Goal: Communication & Community: Answer question/provide support

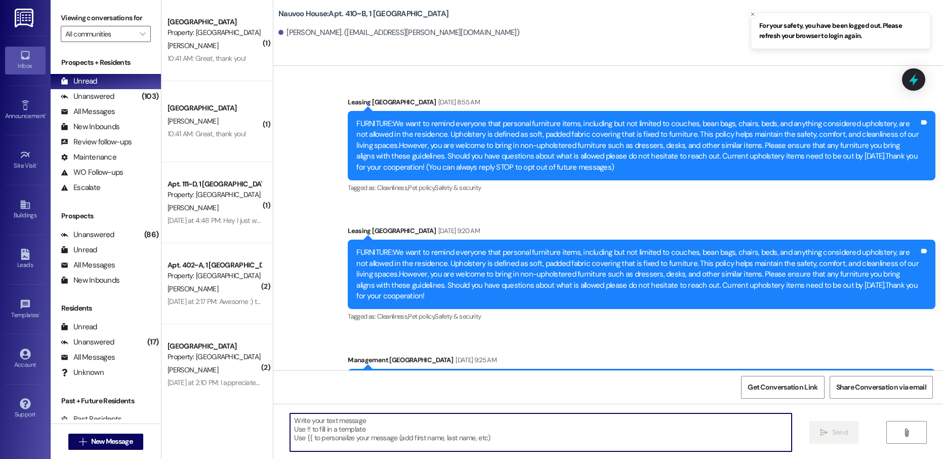
scroll to position [3797, 0]
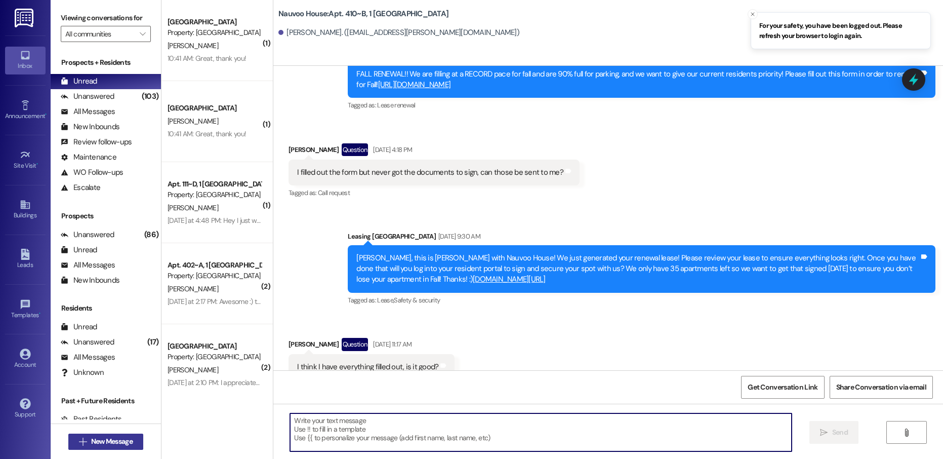
click at [101, 446] on span "New Message" at bounding box center [111, 441] width 41 height 11
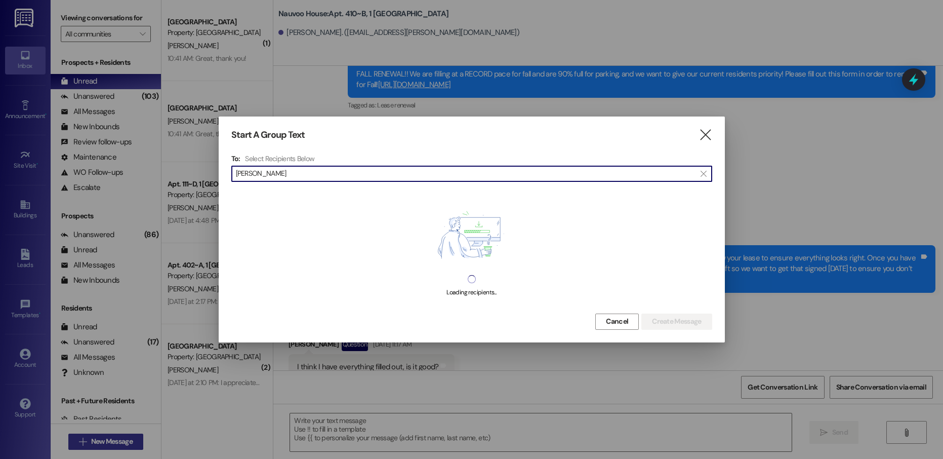
type input "[PERSON_NAME]"
click at [287, 175] on input "[PERSON_NAME]" at bounding box center [466, 174] width 460 height 14
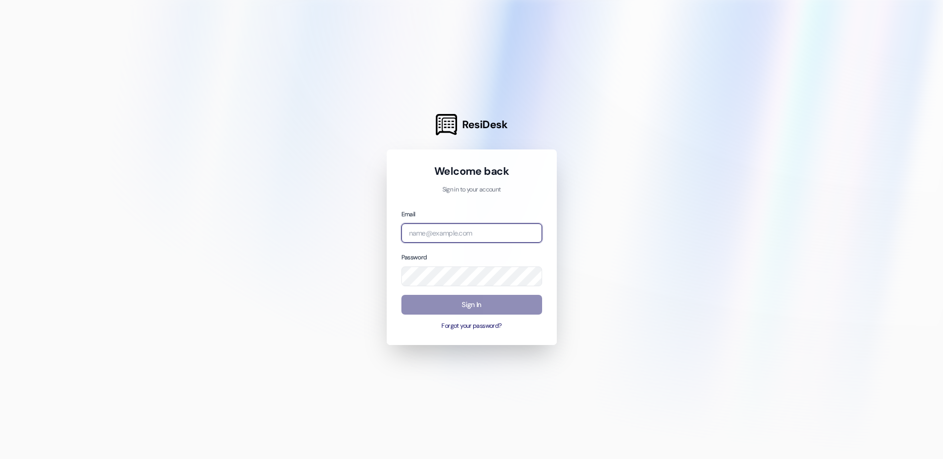
type input "[EMAIL_ADDRESS][DOMAIN_NAME]"
click at [454, 303] on button "Sign In" at bounding box center [471, 305] width 141 height 20
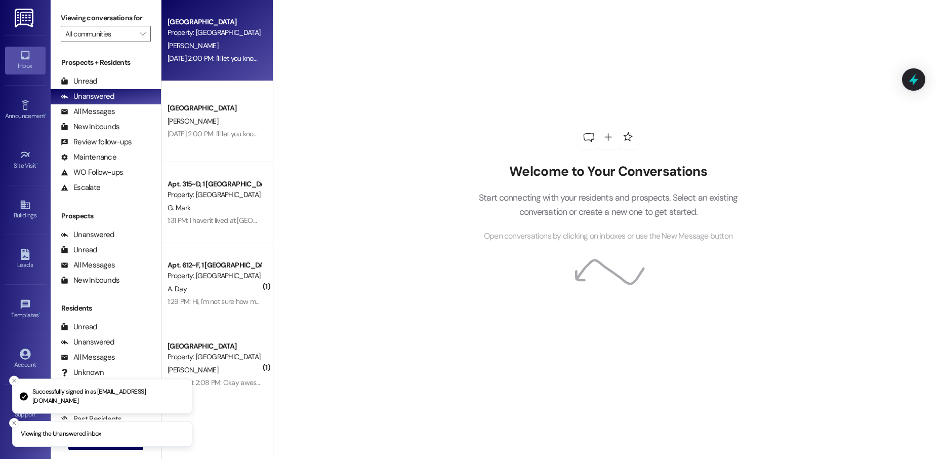
click at [232, 58] on div "[DATE] 2:00 PM: I'll let you know about the problem on [DATE] like this email s…" at bounding box center [429, 58] width 522 height 9
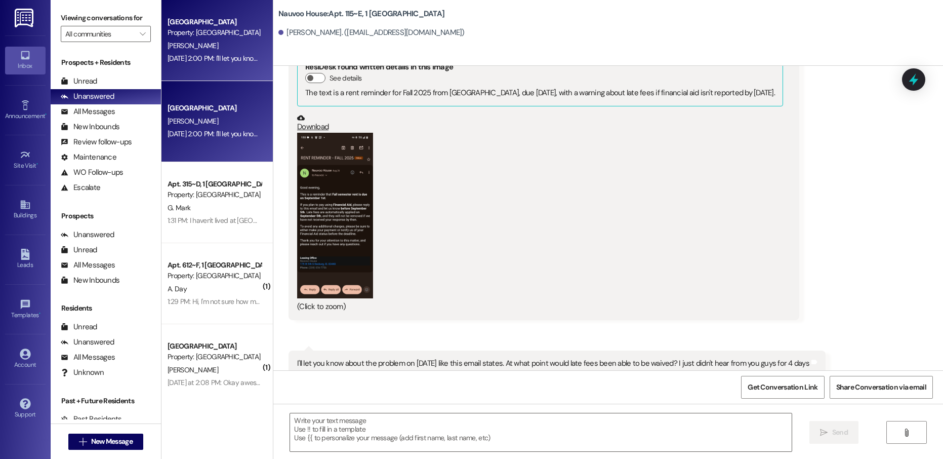
scroll to position [23895, 0]
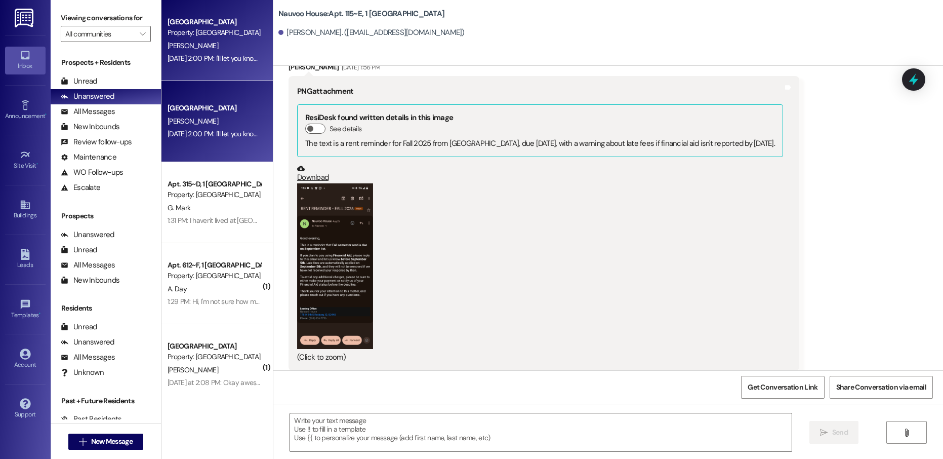
click at [336, 276] on button "Zoom image" at bounding box center [335, 265] width 76 height 165
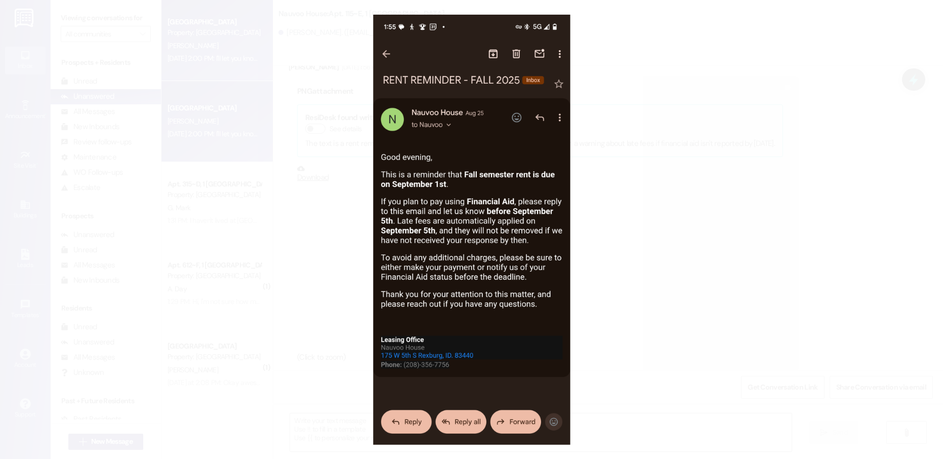
click at [662, 282] on button "Unzoom image" at bounding box center [471, 229] width 943 height 459
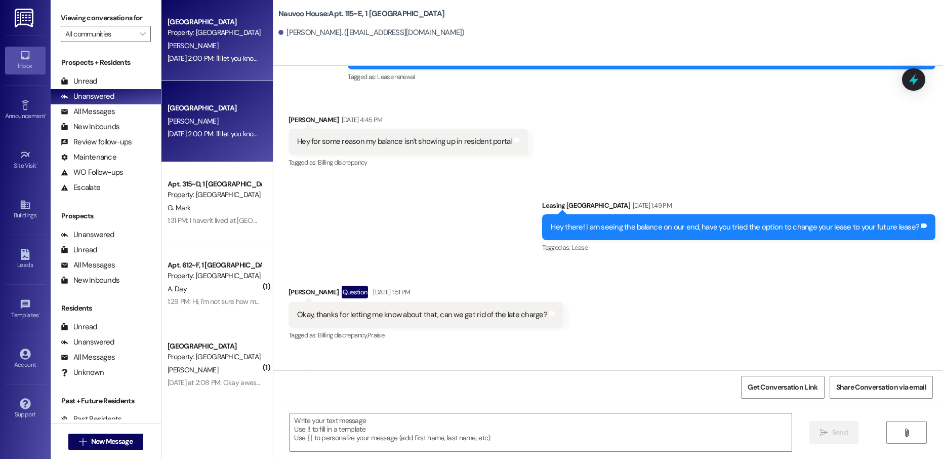
scroll to position [23439, 0]
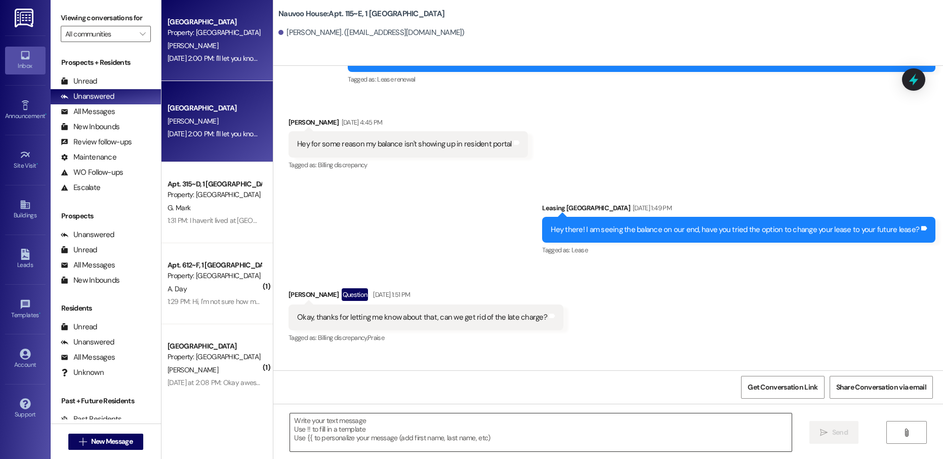
click at [372, 439] on textarea at bounding box center [540, 432] width 501 height 38
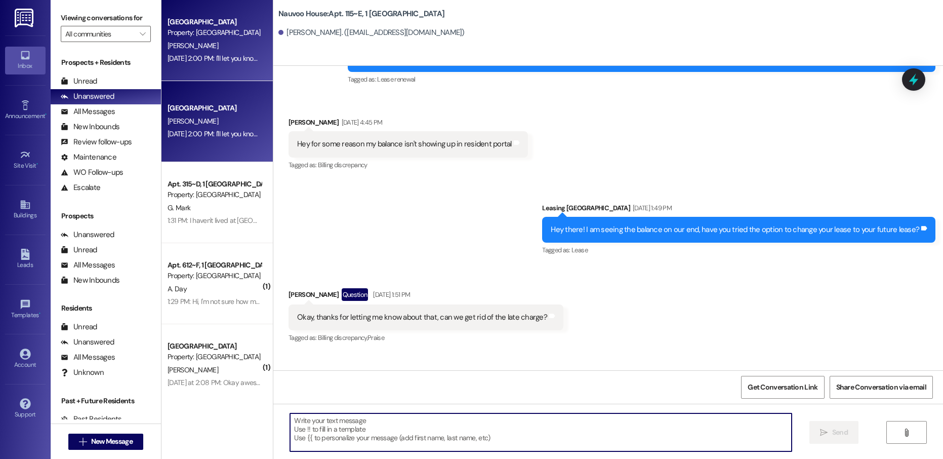
type textarea "u"
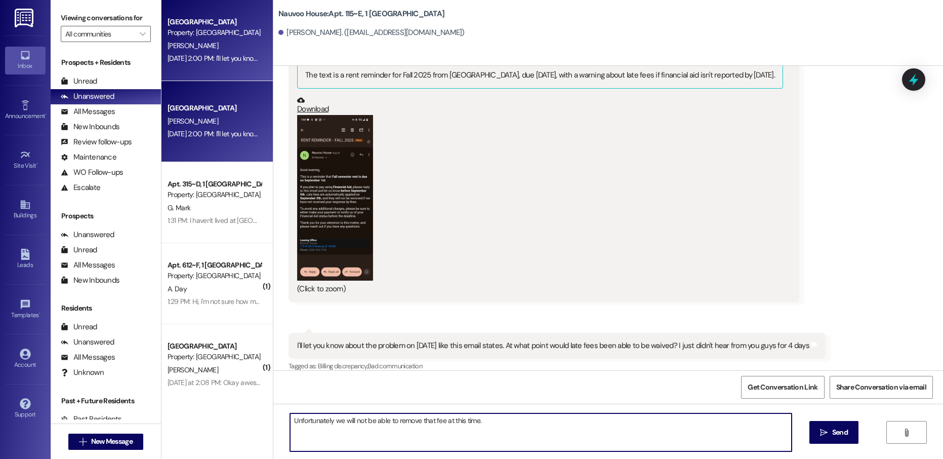
scroll to position [23945, 0]
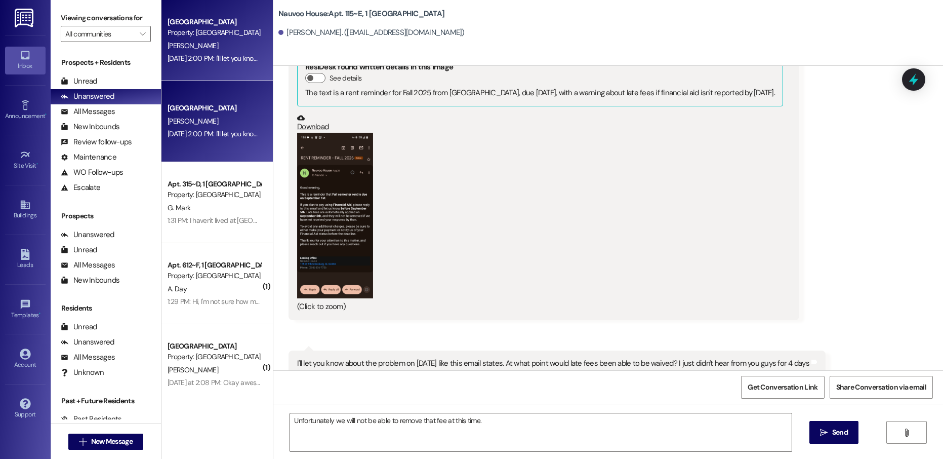
click at [341, 271] on button "Zoom image" at bounding box center [335, 215] width 76 height 165
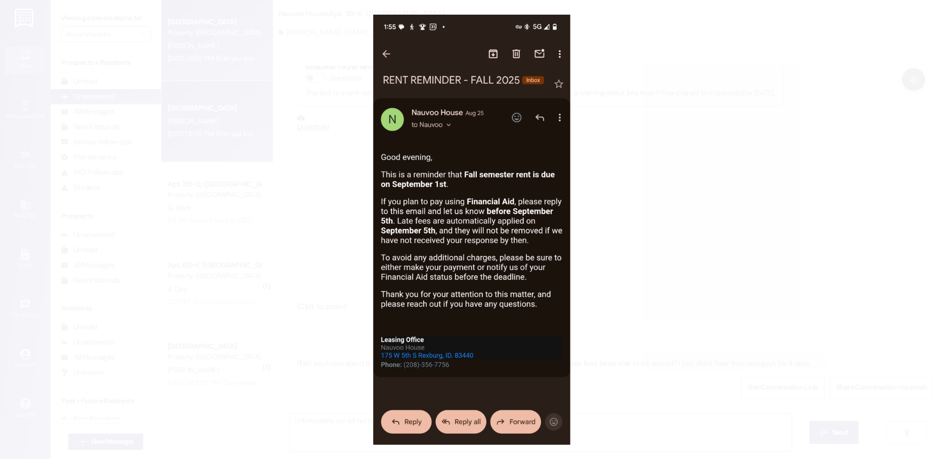
click at [612, 261] on button "Unzoom image" at bounding box center [471, 229] width 943 height 459
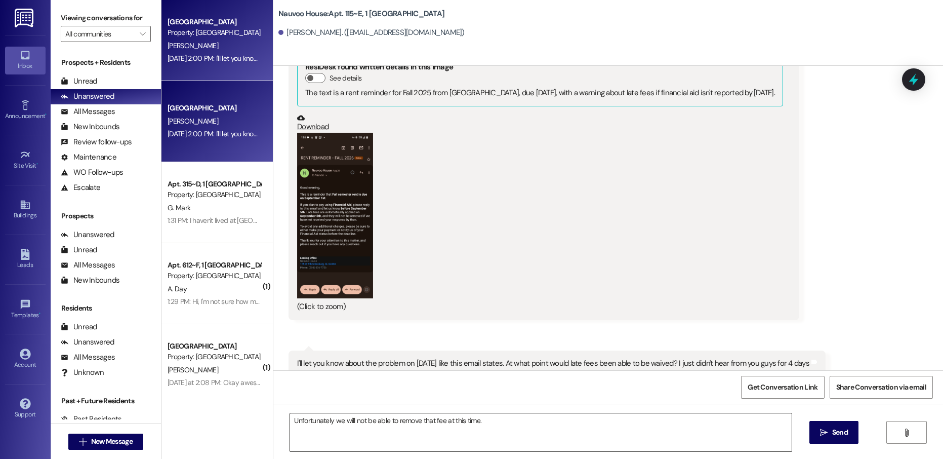
click at [488, 420] on textarea "Unfortunately we will not be able to remove that fee at this time." at bounding box center [540, 432] width 501 height 38
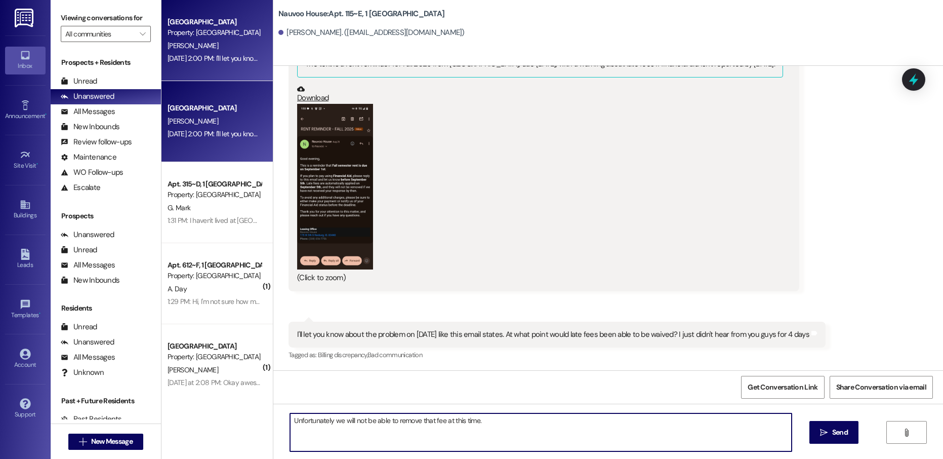
scroll to position [23996, 0]
click at [503, 423] on textarea "Unfortunately we will not be able to remove that fee at this time." at bounding box center [540, 432] width 501 height 38
type textarea "Unfortunately we will not be able to remove that fee at this time."
click at [513, 431] on textarea "Unfortunately we will not be able to remove that fee at this time." at bounding box center [540, 432] width 501 height 38
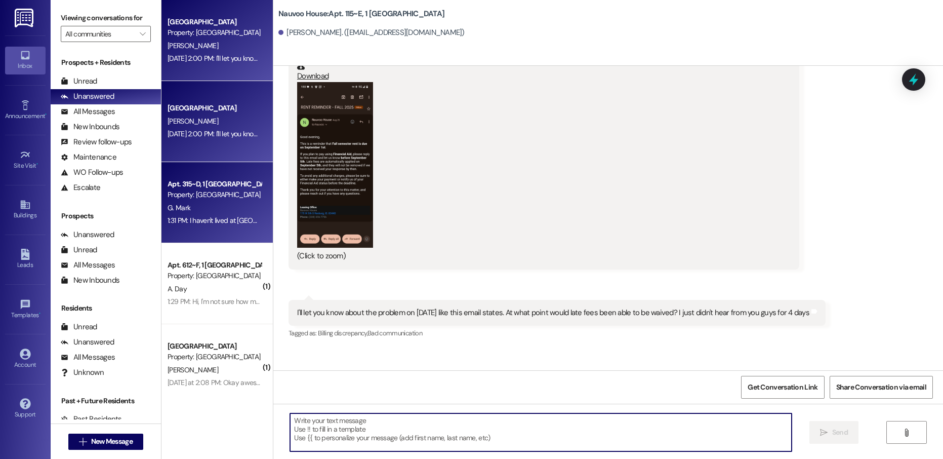
scroll to position [23995, 0]
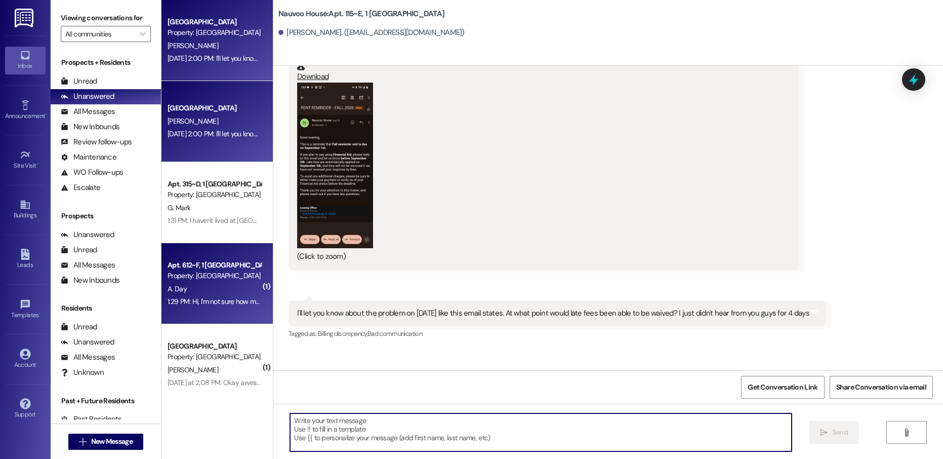
click at [215, 293] on div "A. Day" at bounding box center [215, 288] width 96 height 13
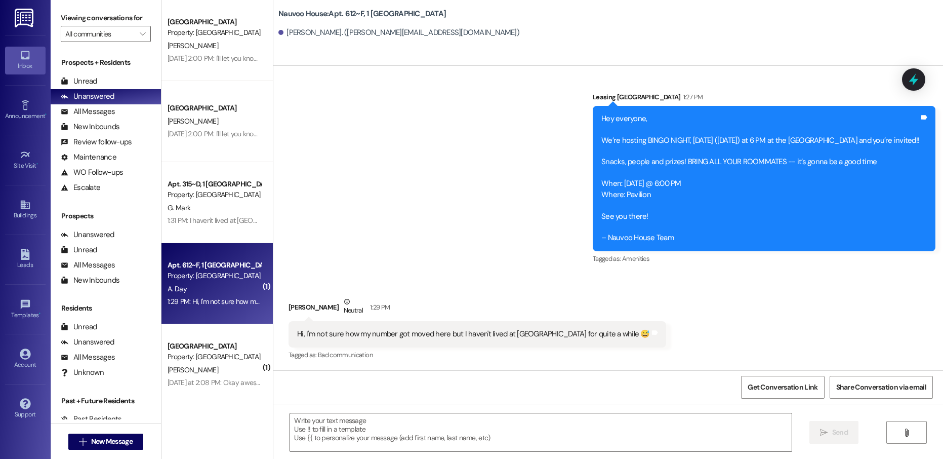
scroll to position [20408, 0]
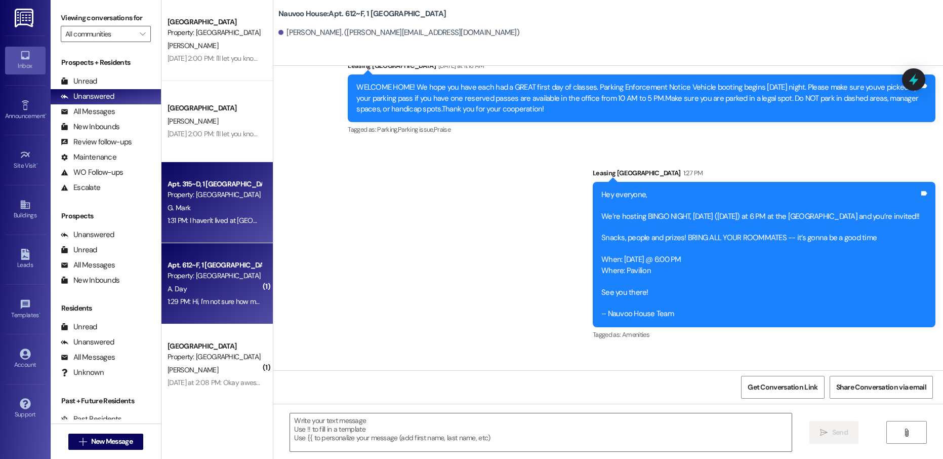
click at [189, 186] on div "Apt. 315~D, 1 [GEOGRAPHIC_DATA]" at bounding box center [215, 184] width 94 height 11
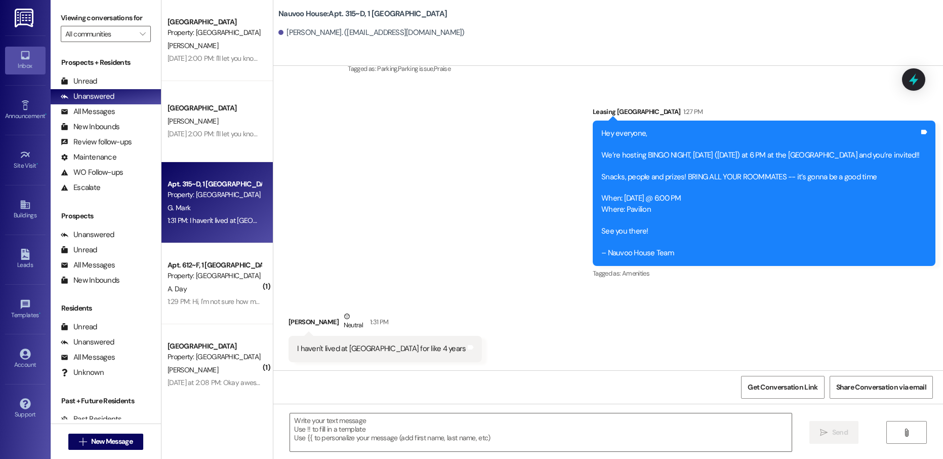
scroll to position [177, 0]
click at [18, 404] on link "Support" at bounding box center [25, 408] width 40 height 27
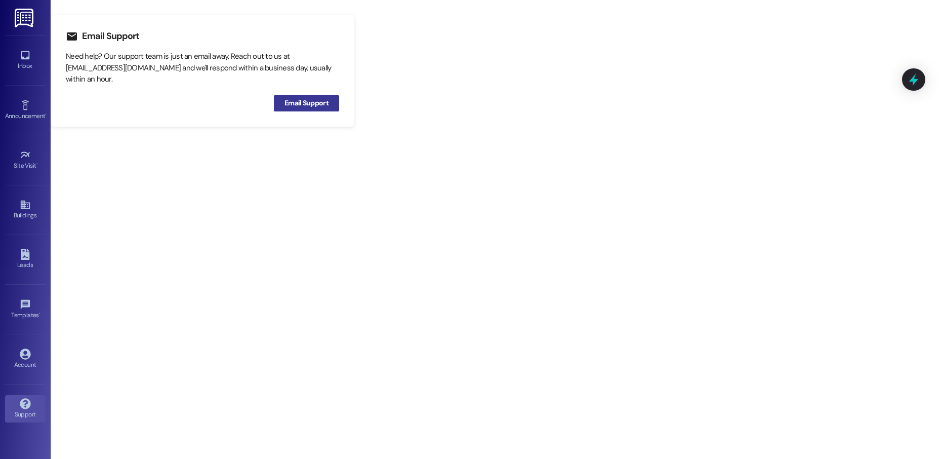
click at [304, 100] on span "Email Support" at bounding box center [306, 103] width 44 height 11
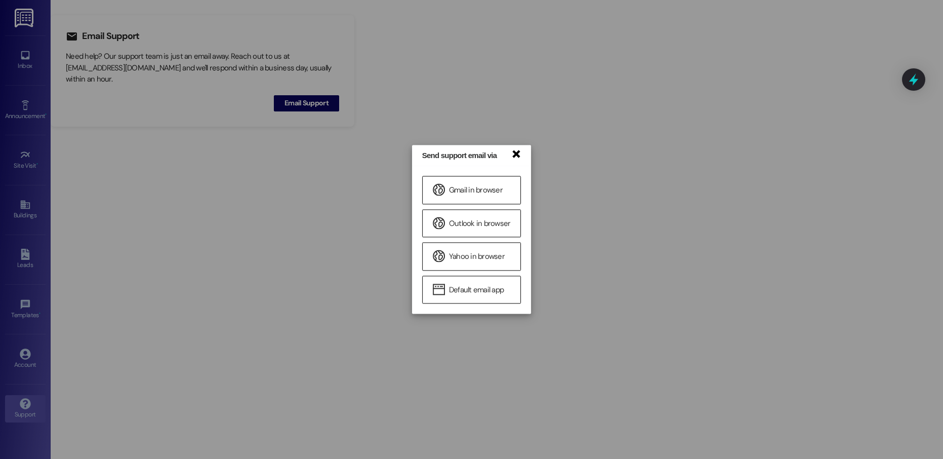
click at [513, 151] on link "×" at bounding box center [516, 153] width 10 height 11
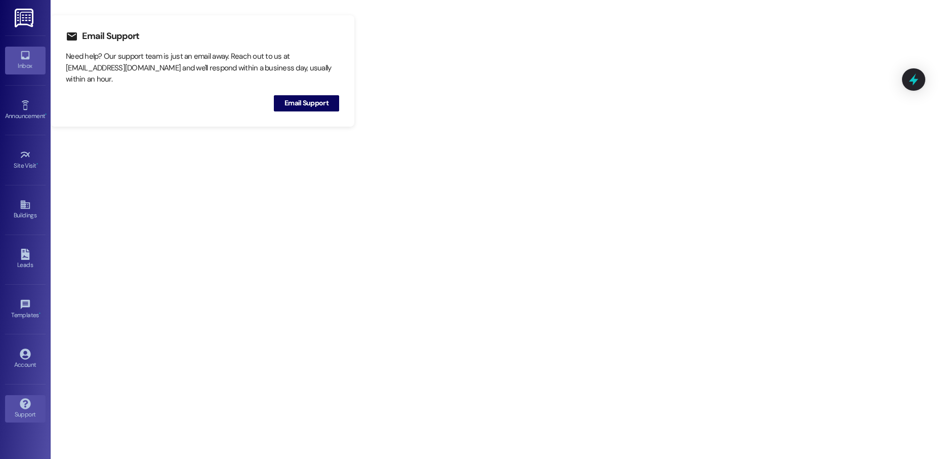
click at [20, 62] on div "Inbox" at bounding box center [25, 66] width 51 height 10
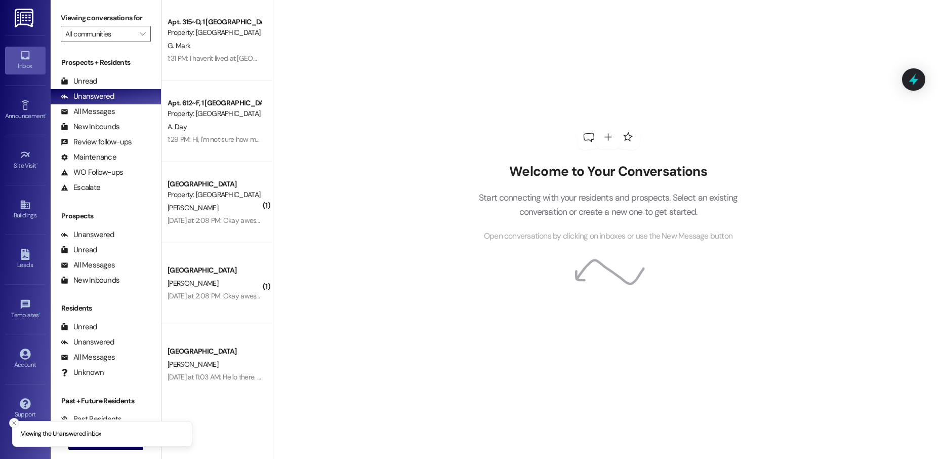
click at [16, 425] on icon "Close toast" at bounding box center [14, 423] width 6 height 6
click at [106, 448] on button " New Message" at bounding box center [105, 441] width 75 height 16
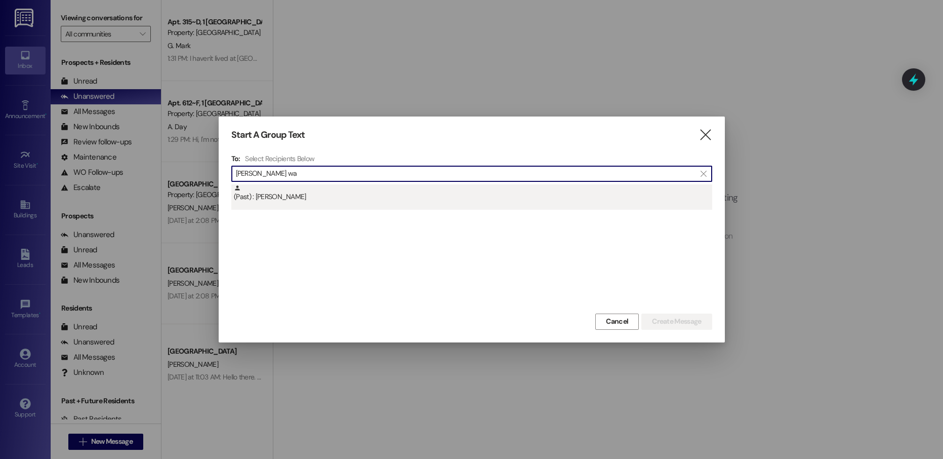
type input "[PERSON_NAME] wa"
click at [396, 199] on div "(Past) : [PERSON_NAME]" at bounding box center [473, 193] width 478 height 18
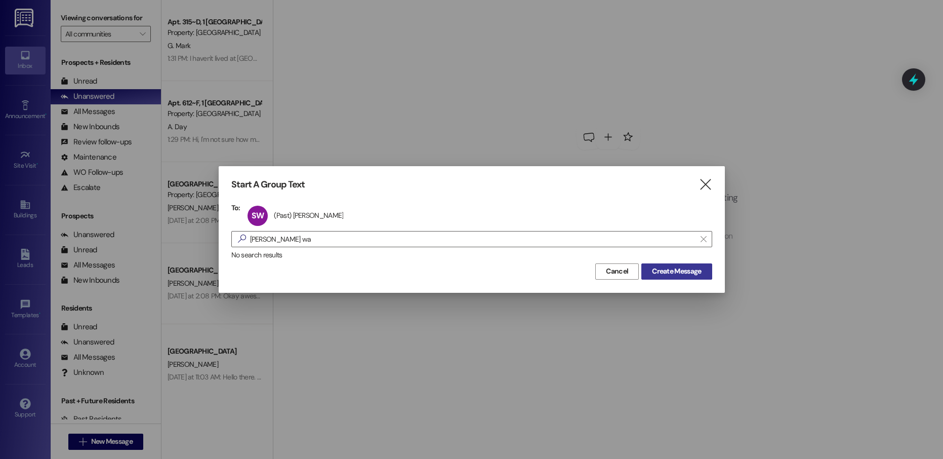
click at [668, 270] on span "Create Message" at bounding box center [676, 271] width 49 height 11
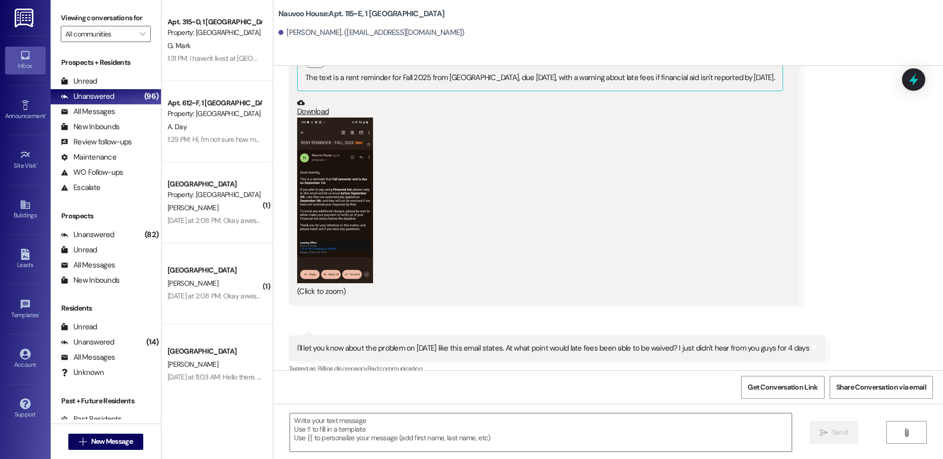
scroll to position [24067, 0]
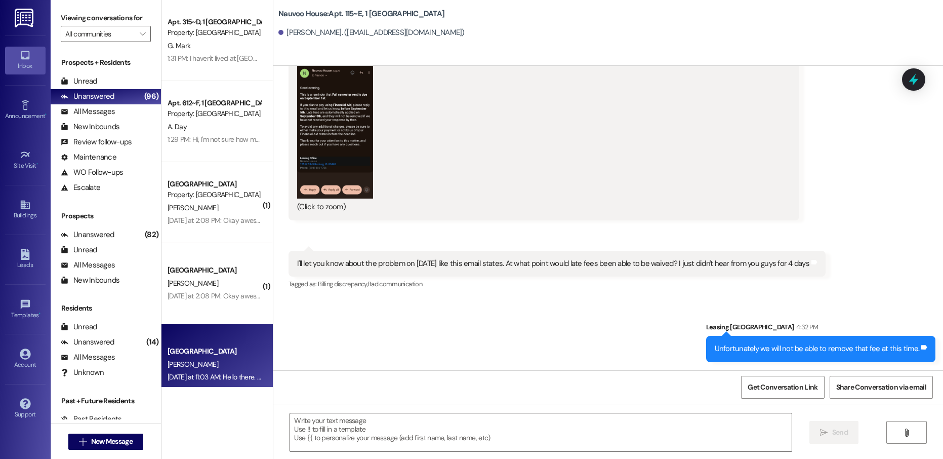
click at [205, 346] on div "[GEOGRAPHIC_DATA]" at bounding box center [215, 351] width 94 height 11
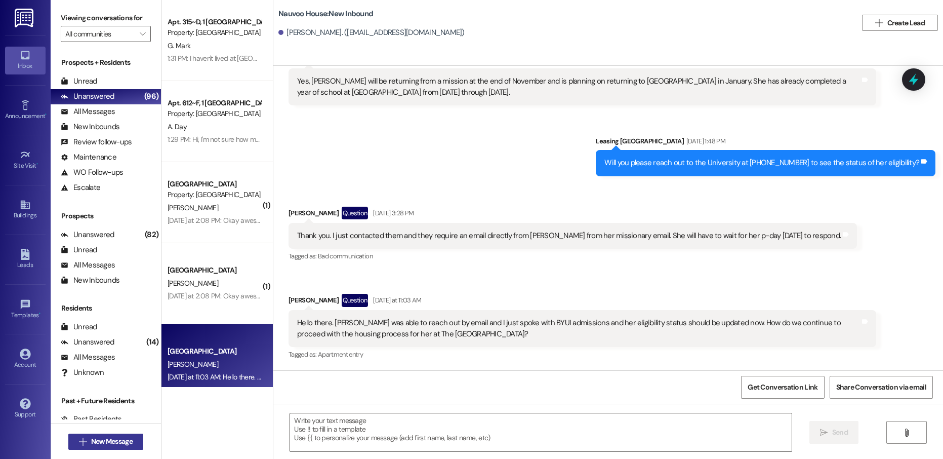
click at [126, 446] on button " New Message" at bounding box center [105, 441] width 75 height 16
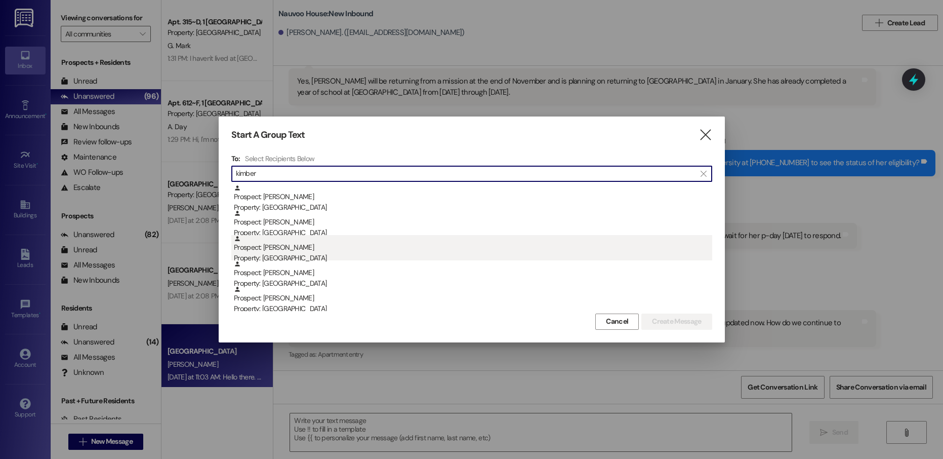
type input "kimber"
click at [312, 250] on div "Prospect: [PERSON_NAME] Property: [GEOGRAPHIC_DATA]" at bounding box center [473, 249] width 478 height 29
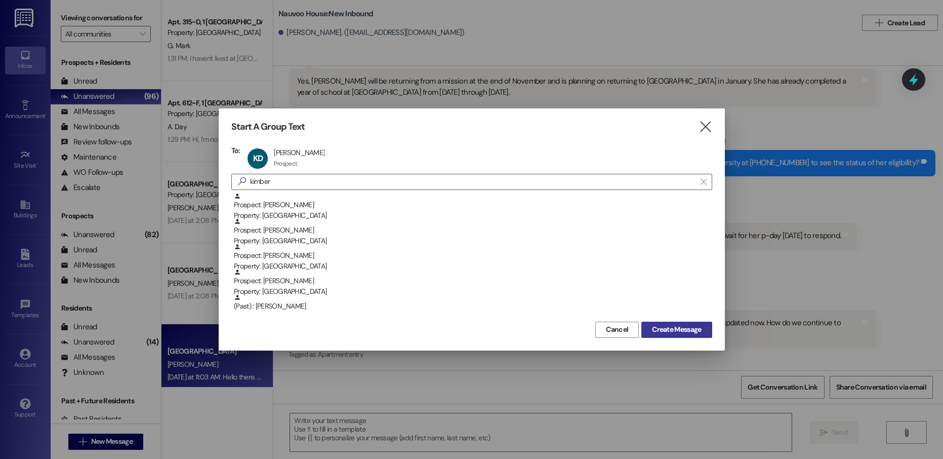
click at [689, 328] on span "Create Message" at bounding box center [676, 329] width 49 height 11
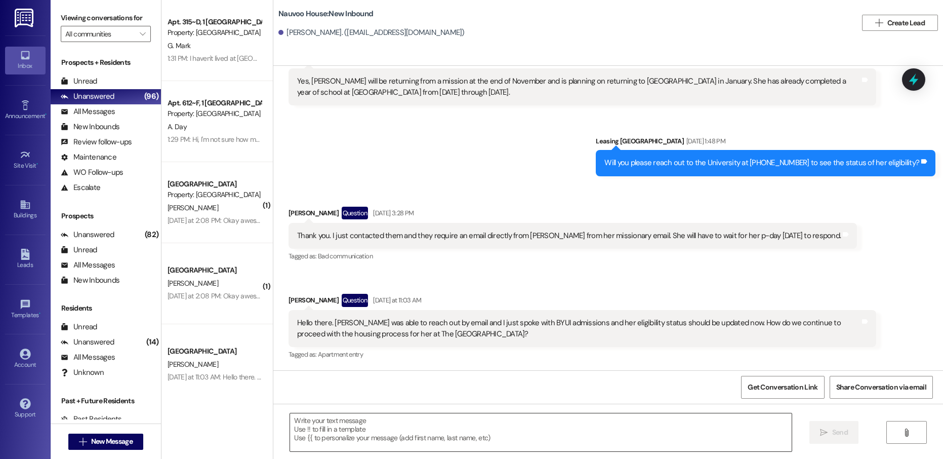
scroll to position [0, 0]
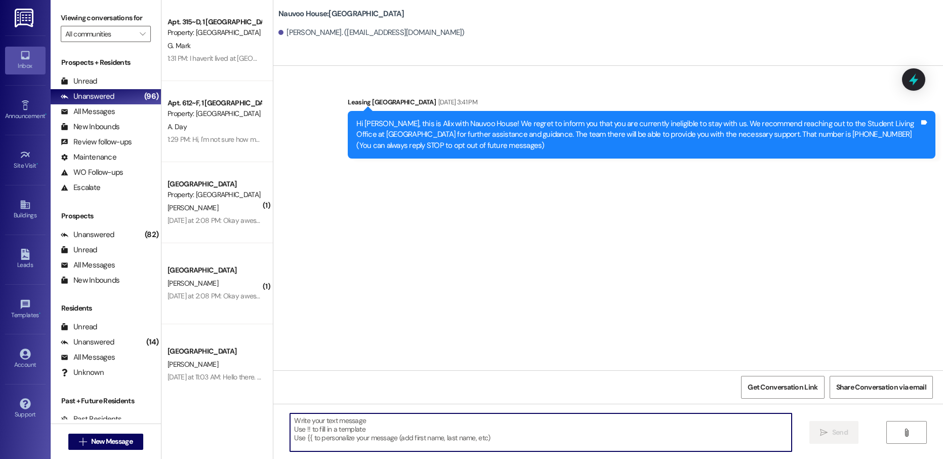
click at [361, 424] on textarea at bounding box center [540, 432] width 501 height 38
paste textarea "We just generated that renewal lease! Will you log into your resident portal [D…"
type textarea "We just generated that renewal lease! Will you log into your resident portal [D…"
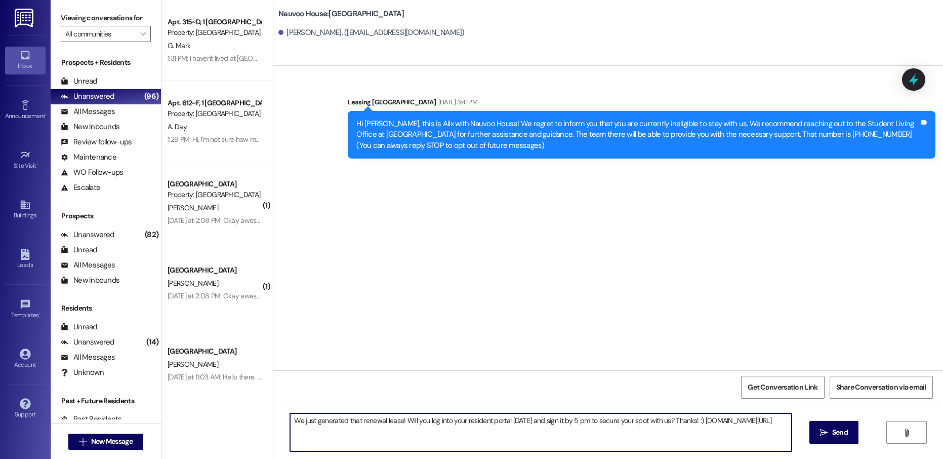
drag, startPoint x: 408, startPoint y: 428, endPoint x: 281, endPoint y: 420, distance: 127.3
click at [284, 420] on div "We just generated that renewal lease! Will you log into your resident portal [D…" at bounding box center [535, 431] width 502 height 39
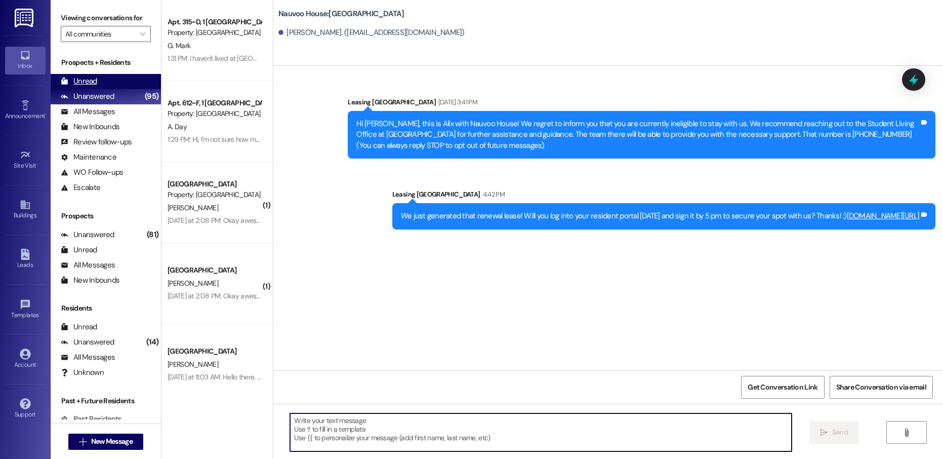
click at [75, 84] on div "Unread" at bounding box center [79, 81] width 36 height 11
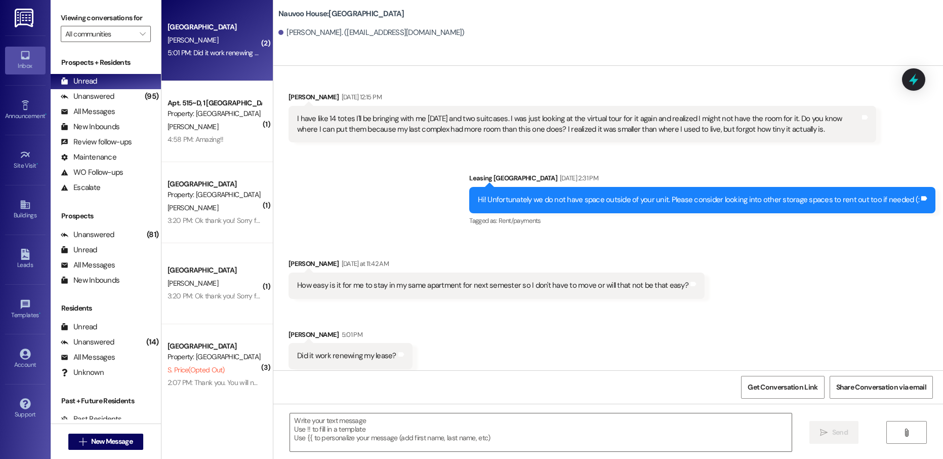
scroll to position [846, 0]
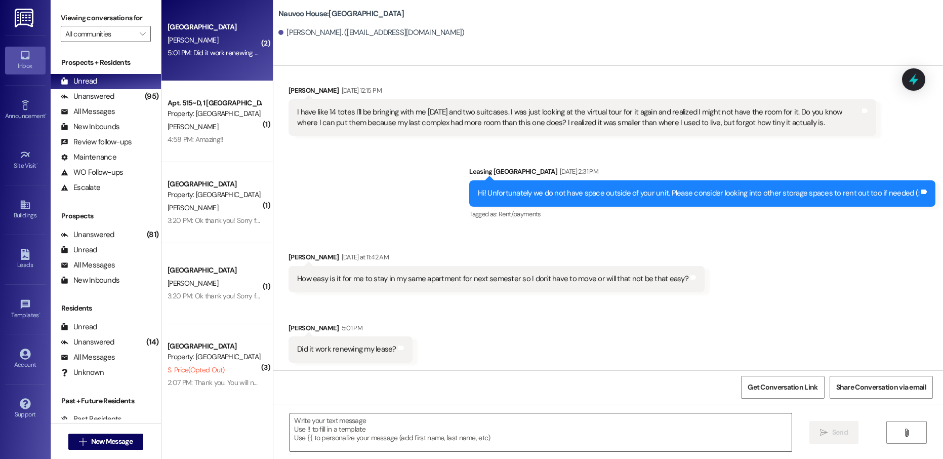
click at [518, 421] on textarea at bounding box center [540, 432] width 501 height 38
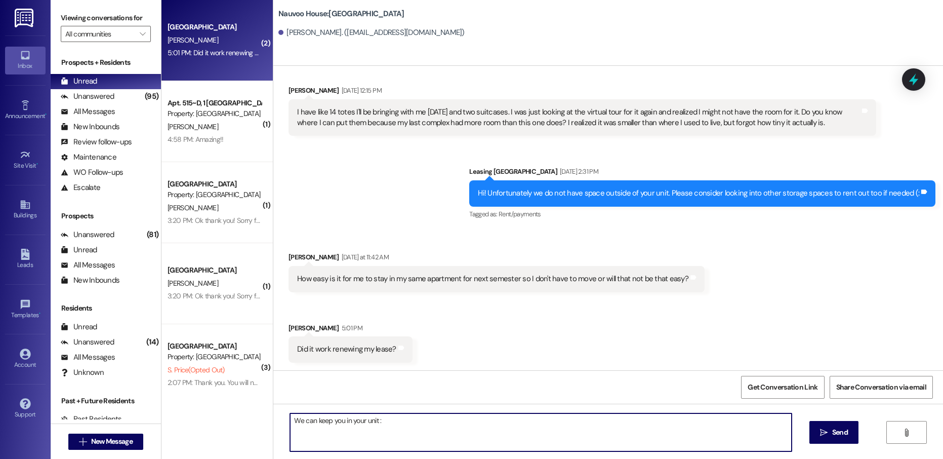
type textarea "We can keep you in your unit :)"
type textarea "a"
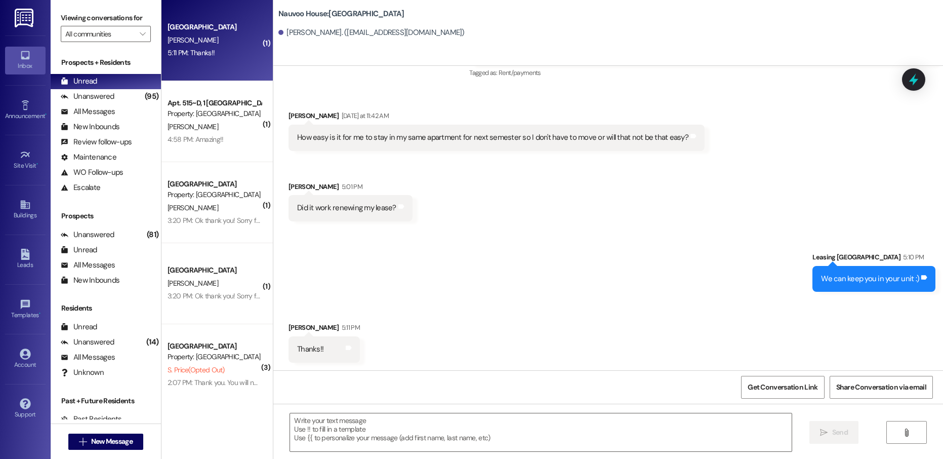
scroll to position [987, 0]
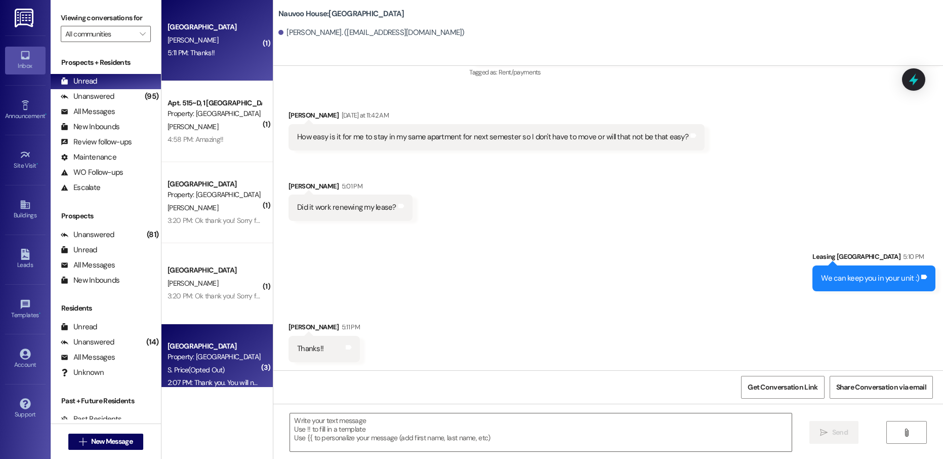
click at [203, 365] on span "S. Price (Opted Out)" at bounding box center [196, 369] width 57 height 9
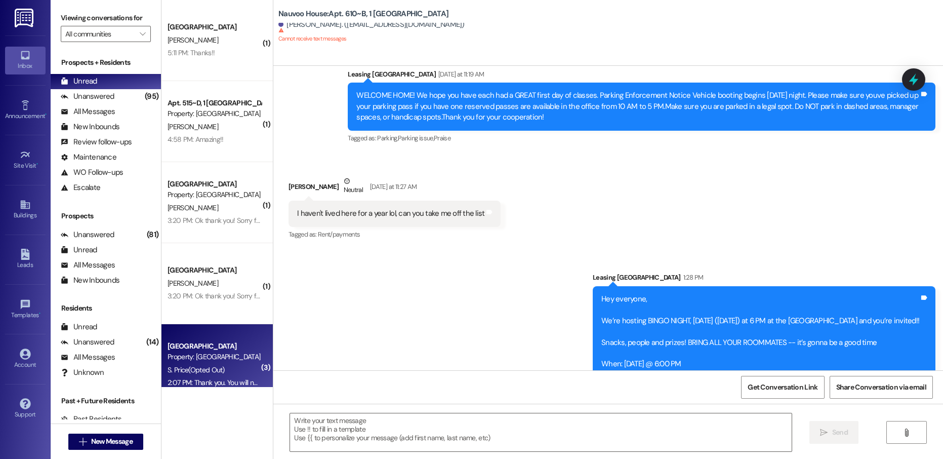
scroll to position [29738, 0]
